Goal: Transaction & Acquisition: Book appointment/travel/reservation

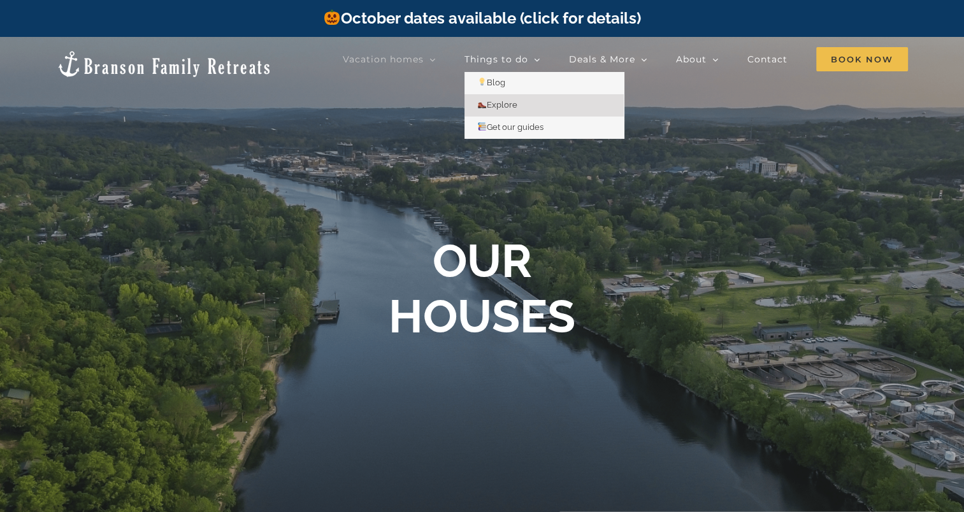
drag, startPoint x: 0, startPoint y: 0, endPoint x: 507, endPoint y: 105, distance: 517.4
click at [507, 105] on span "Explore" at bounding box center [497, 105] width 40 height 10
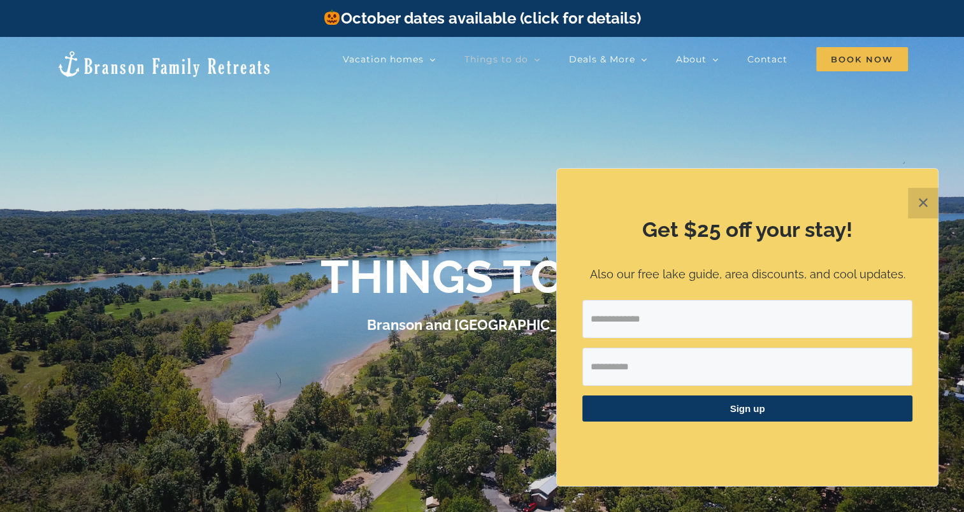
click at [921, 196] on button "✕" at bounding box center [923, 203] width 31 height 31
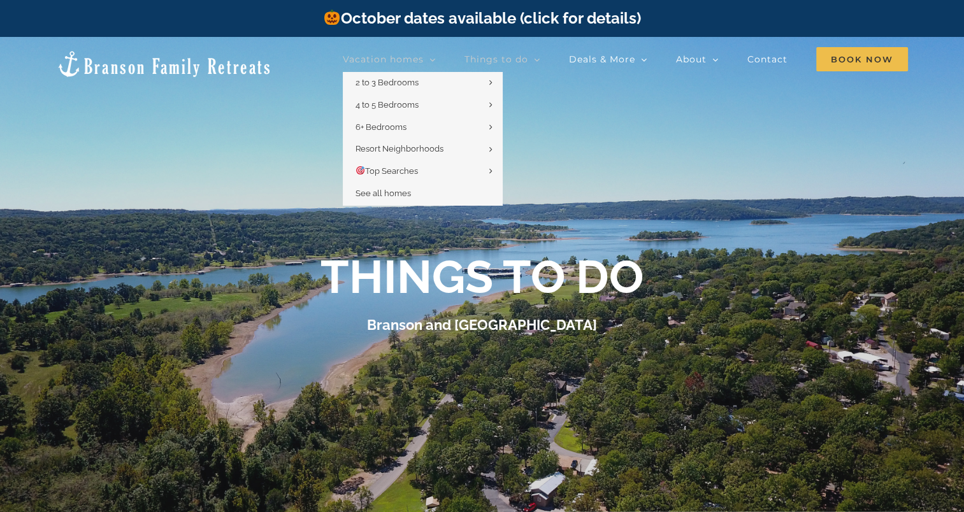
click at [369, 58] on span "Vacation homes" at bounding box center [383, 59] width 81 height 9
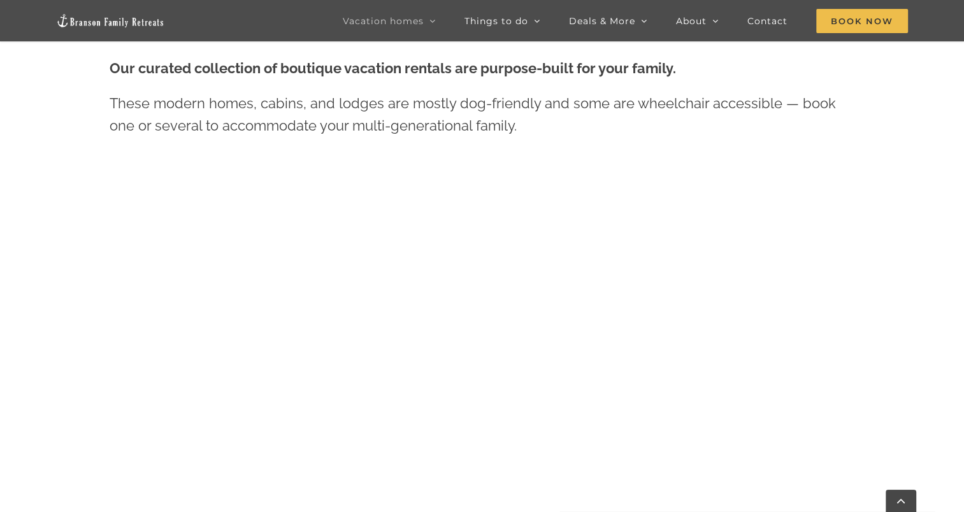
scroll to position [645, 0]
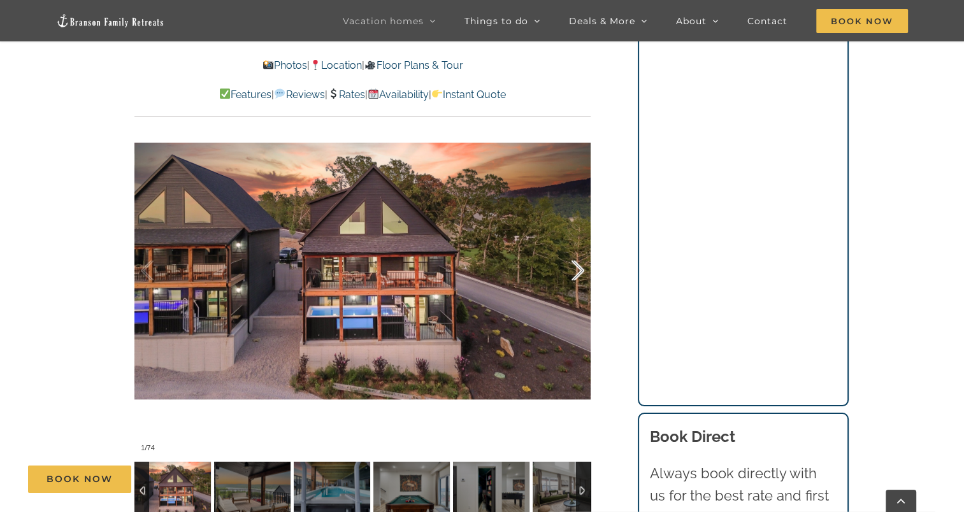
scroll to position [1084, 0]
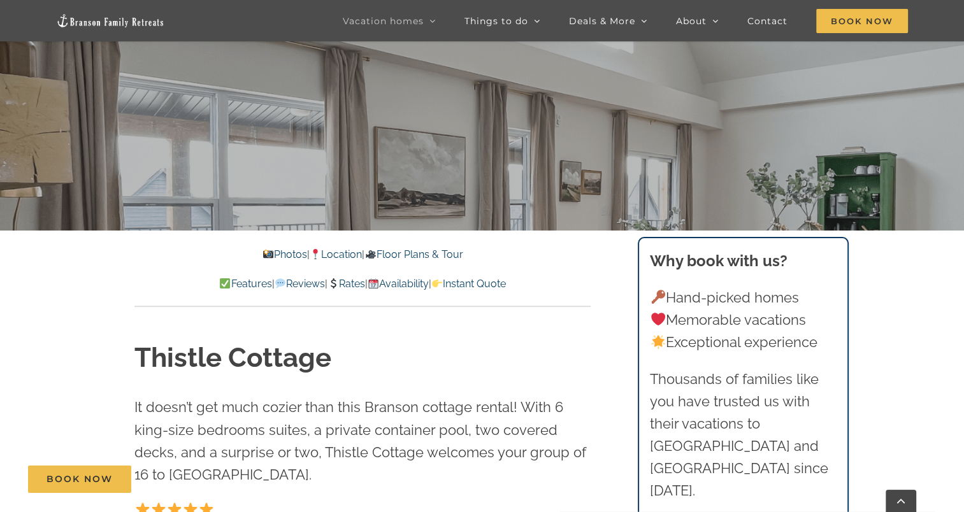
drag, startPoint x: 347, startPoint y: 283, endPoint x: 357, endPoint y: 281, distance: 10.4
click at [347, 283] on link "Rates" at bounding box center [347, 284] width 38 height 12
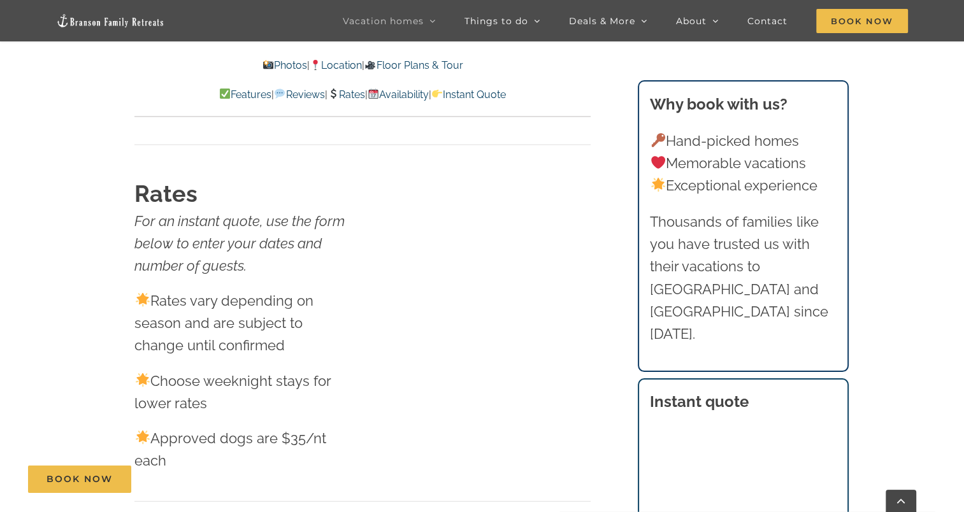
scroll to position [7944, 0]
